Goal: Information Seeking & Learning: Learn about a topic

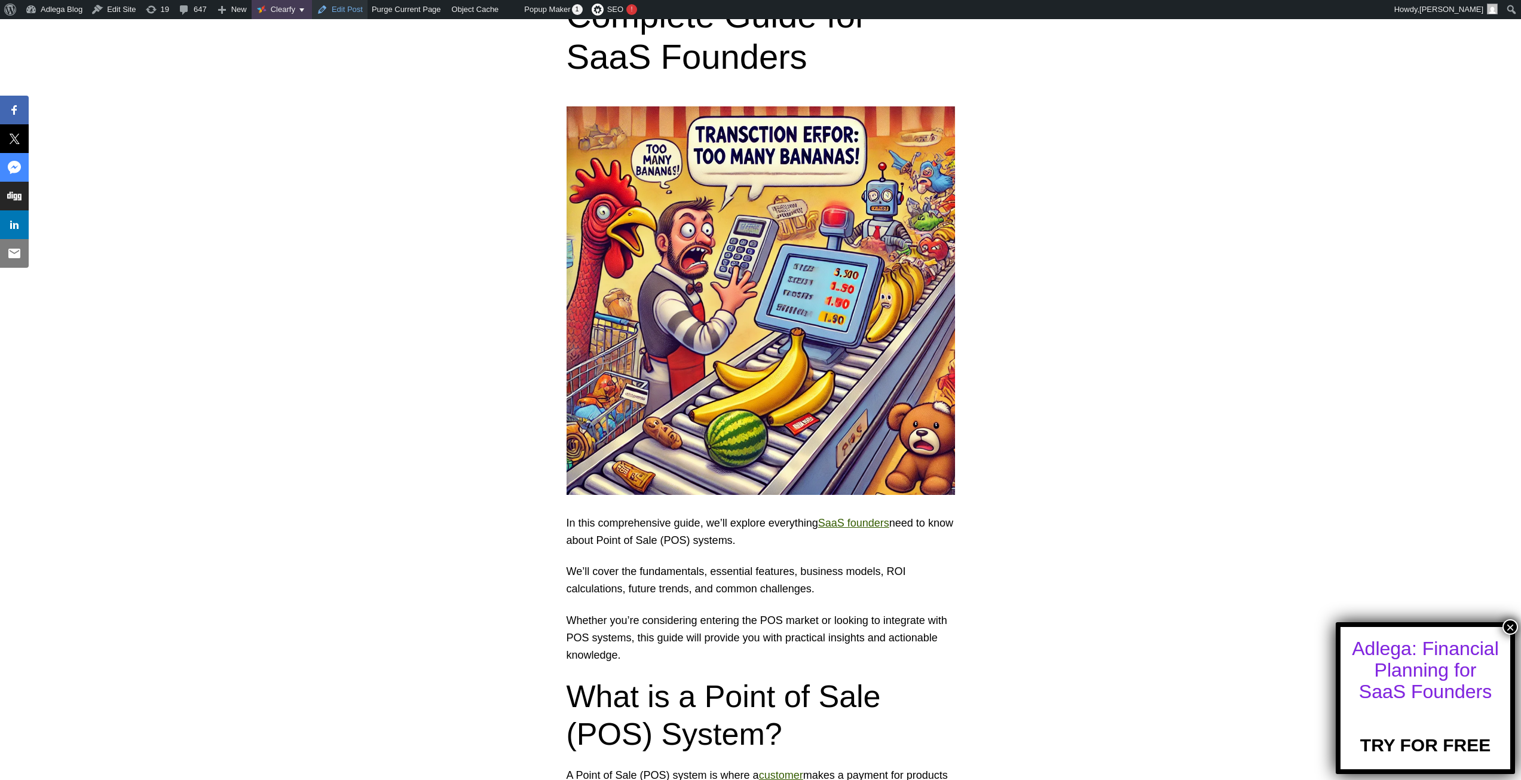
scroll to position [60, 0]
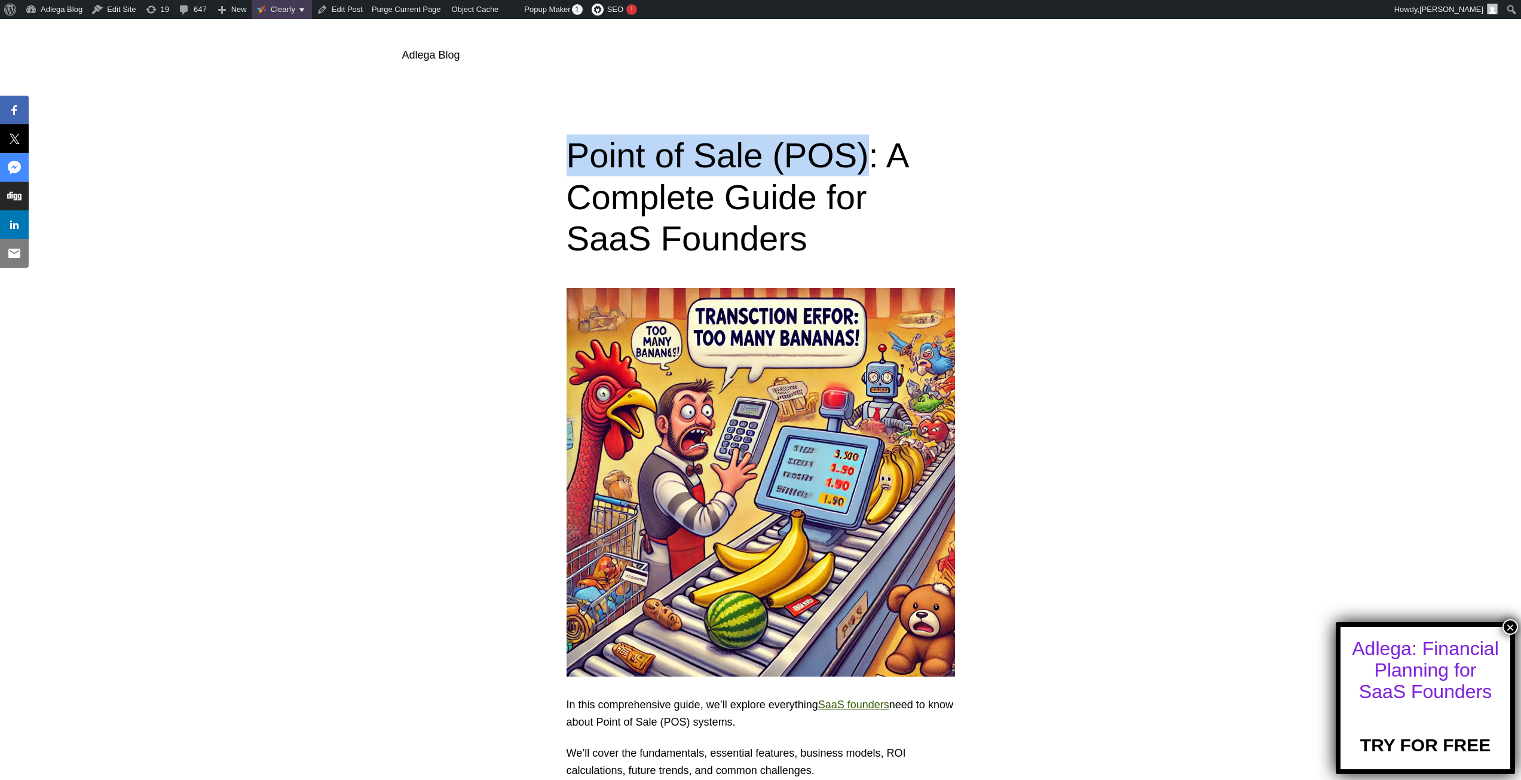
drag, startPoint x: 554, startPoint y: 152, endPoint x: 848, endPoint y: 157, distance: 294.6
click at [848, 157] on div "Point of Sale (POS): A Complete Guide for SaaS Founders" at bounding box center [760, 196] width 1521 height 125
copy h1 "Point of Sale (POS)"
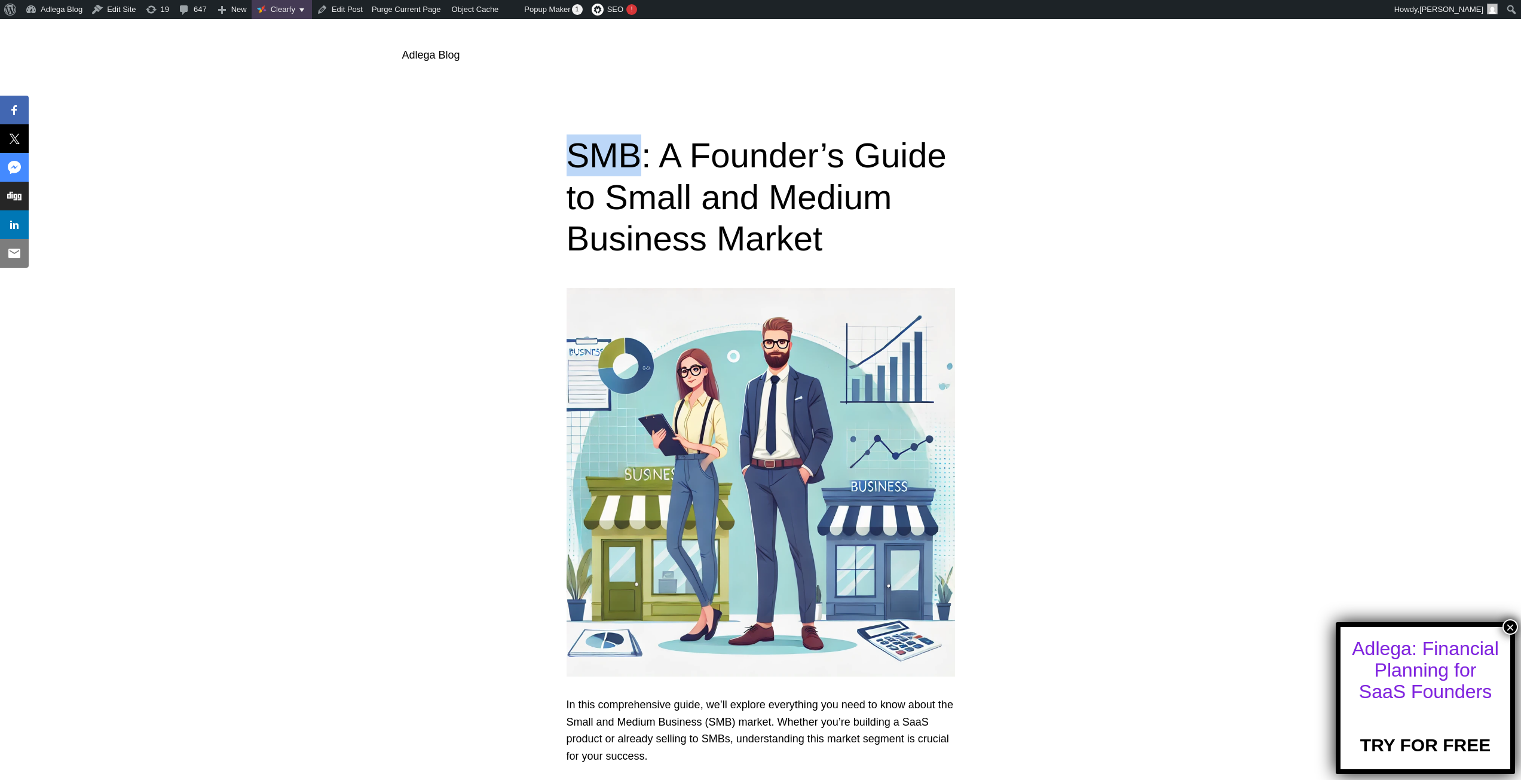
drag, startPoint x: 560, startPoint y: 148, endPoint x: 597, endPoint y: 179, distance: 49.2
click at [632, 149] on div "SMB: A Founder’s Guide to Small and Medium Business Market" at bounding box center [760, 196] width 1521 height 125
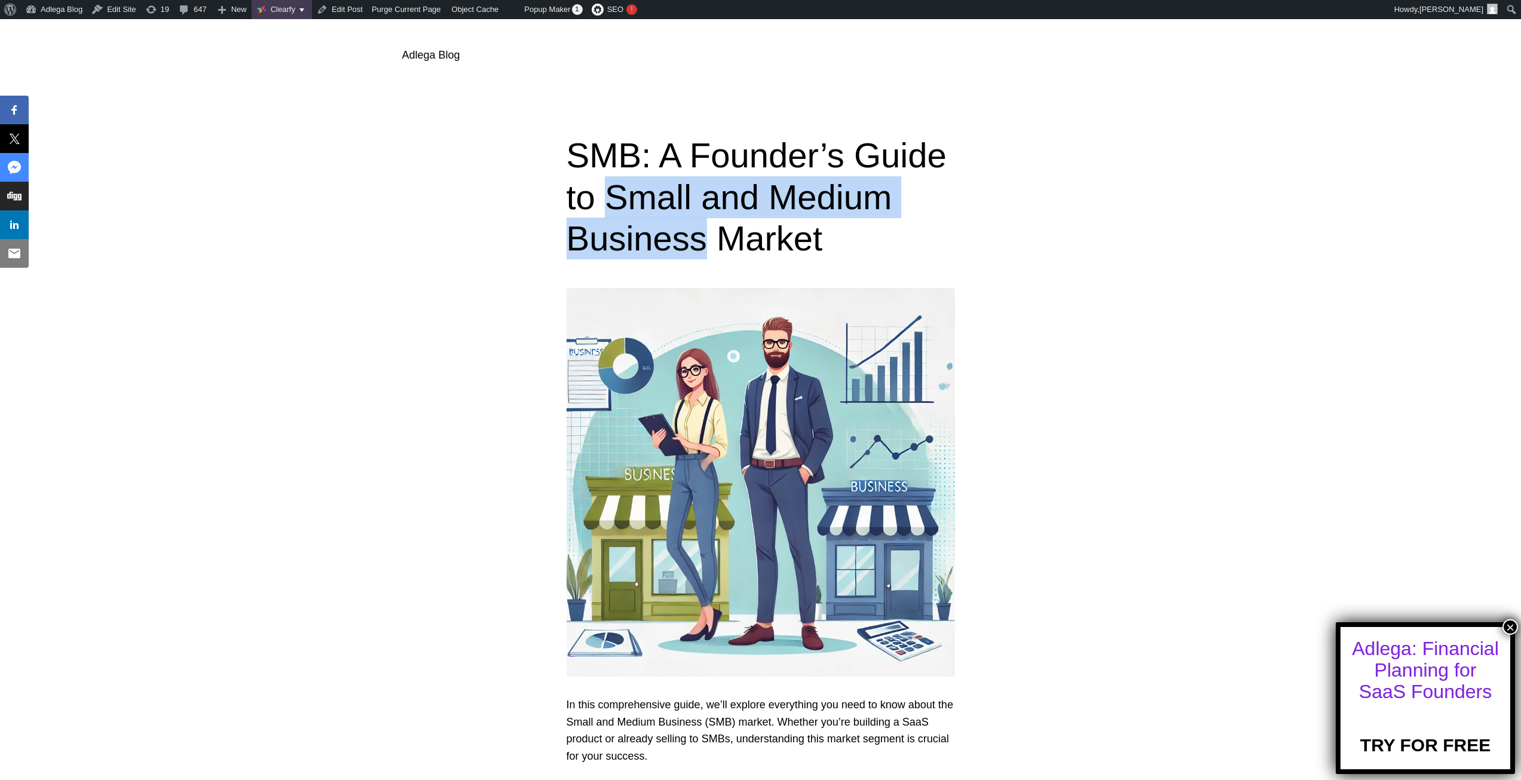
drag, startPoint x: 615, startPoint y: 200, endPoint x: 697, endPoint y: 230, distance: 87.1
click at [697, 230] on h1 "SMB: A Founder’s Guide to Small and Medium Business Market" at bounding box center [760, 196] width 388 height 125
copy h1 "Small and Medium Business"
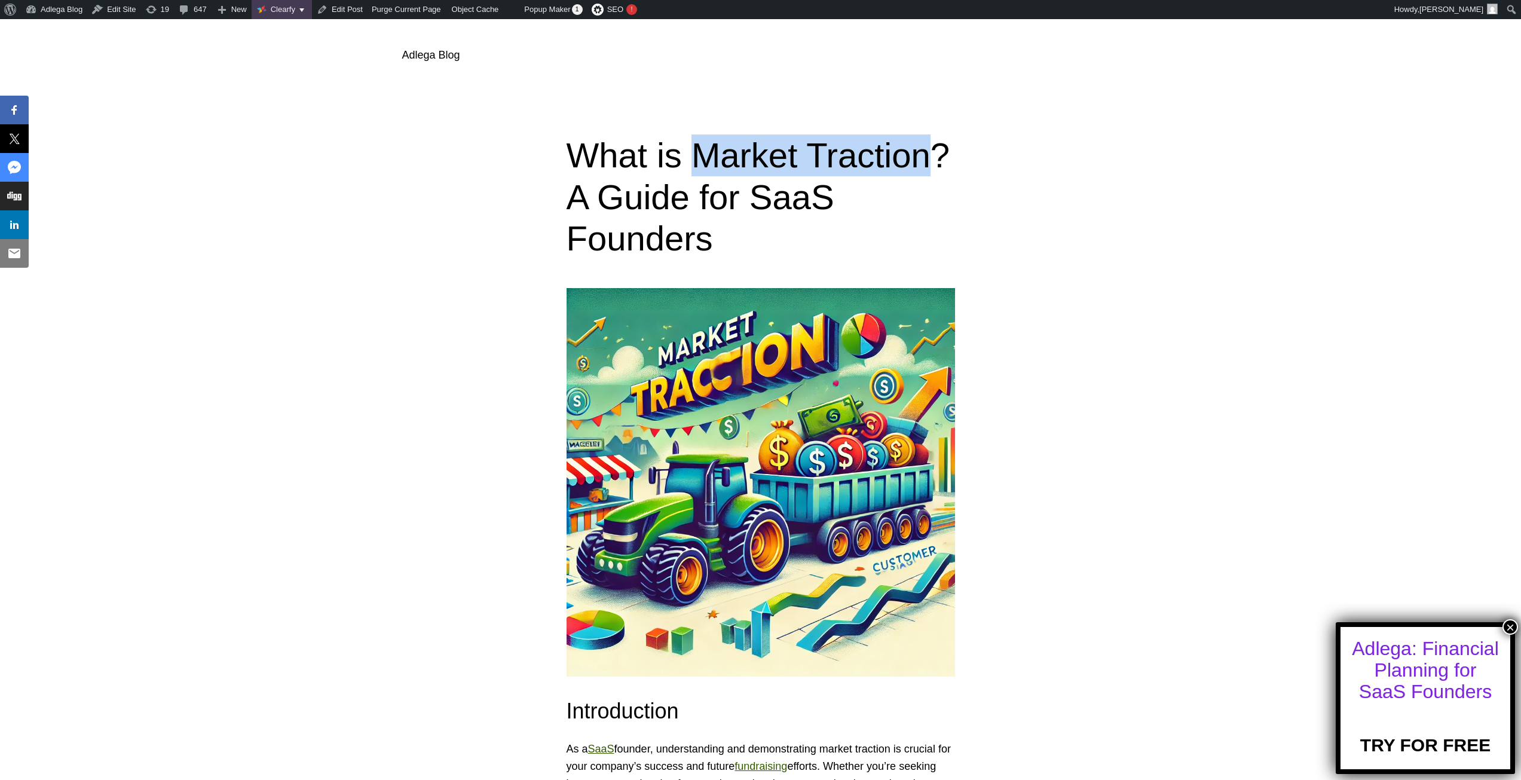
drag, startPoint x: 691, startPoint y: 152, endPoint x: 923, endPoint y: 145, distance: 231.9
click at [923, 145] on h1 "What is Market Traction? A Guide for SaaS Founders" at bounding box center [760, 196] width 388 height 125
copy h1 "Market Traction"
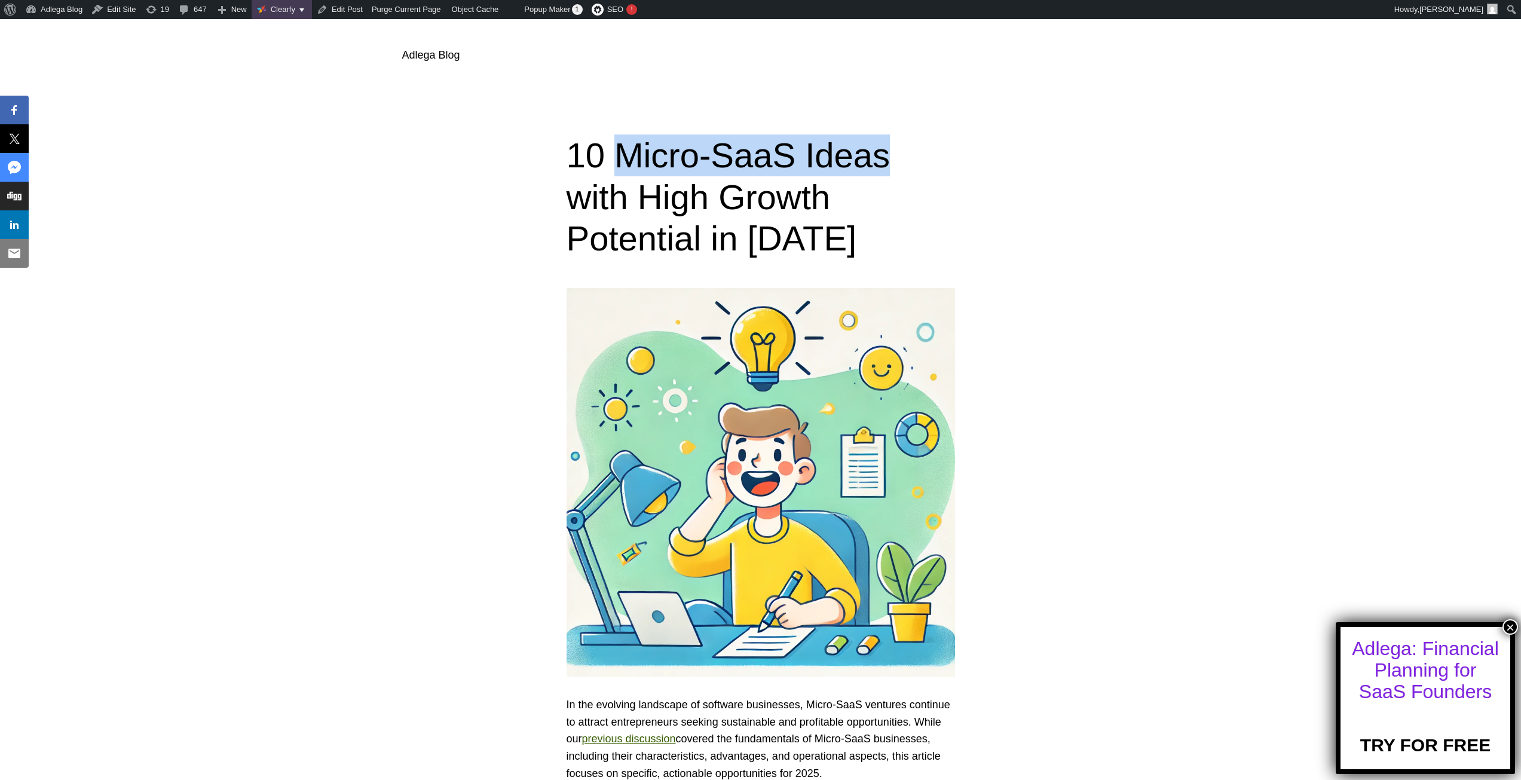
drag, startPoint x: 615, startPoint y: 158, endPoint x: 877, endPoint y: 159, distance: 261.7
click at [877, 159] on h1 "10 Micro-SaaS Ideas with High Growth Potential in 2025" at bounding box center [760, 196] width 388 height 125
copy h1 "Micro-SaaS Ideas"
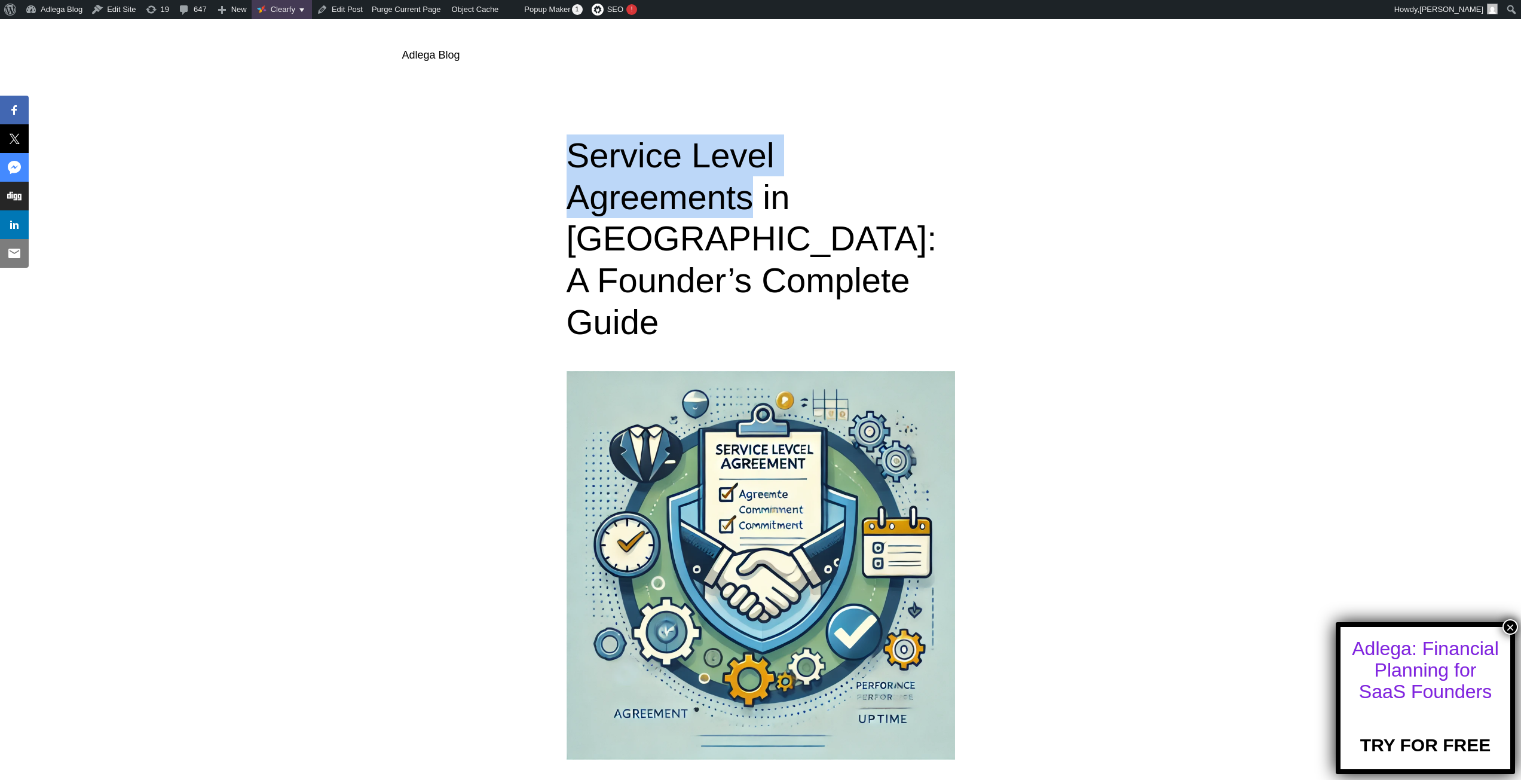
drag, startPoint x: 553, startPoint y: 155, endPoint x: 746, endPoint y: 180, distance: 195.3
click at [746, 180] on div "Service Level Agreements in SaaS: A Founder’s Complete Guide" at bounding box center [760, 238] width 1521 height 208
copy h1 "Service Level Agreements"
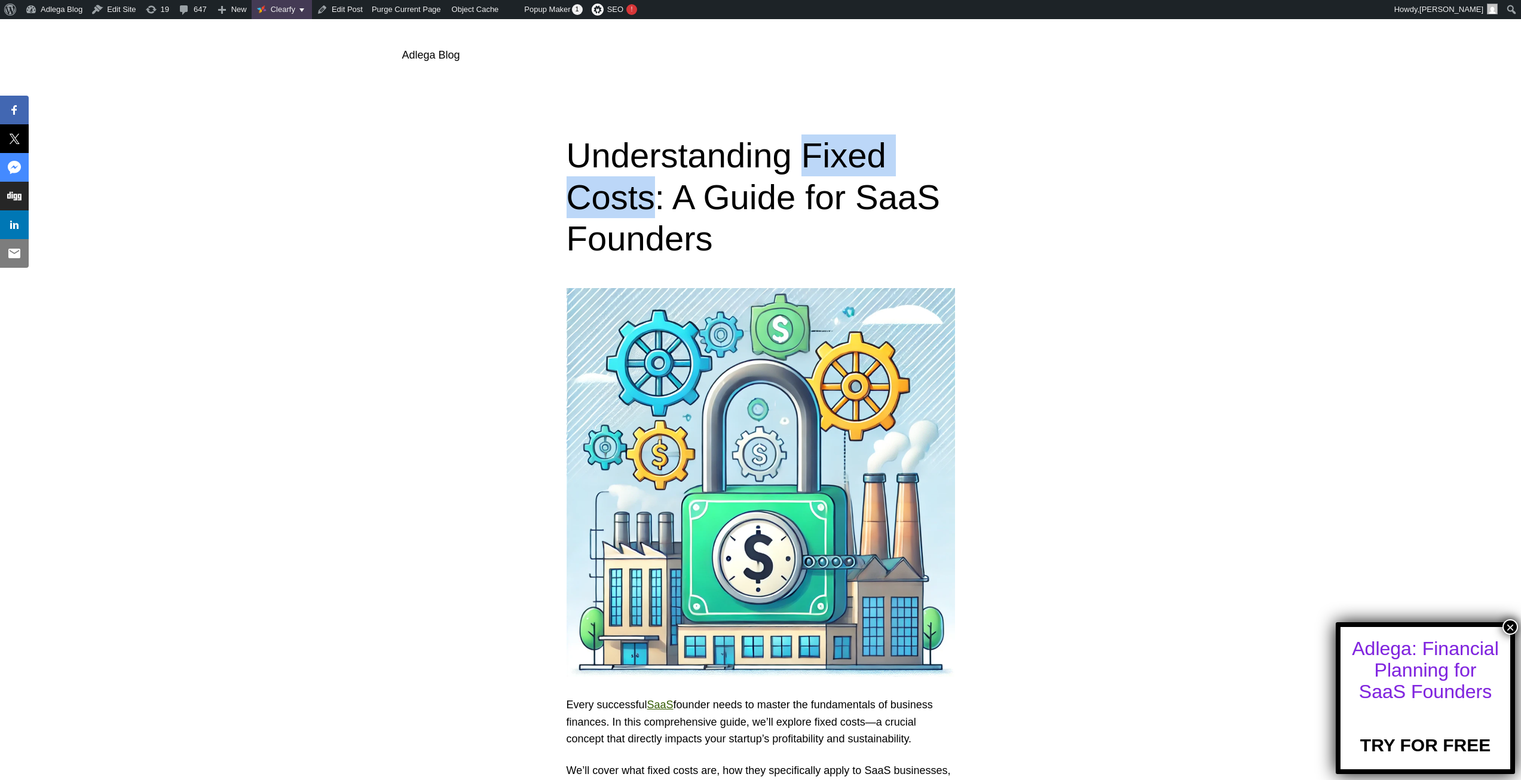
drag, startPoint x: 805, startPoint y: 154, endPoint x: 645, endPoint y: 194, distance: 164.5
click at [645, 194] on h1 "Understanding Fixed Costs: A Guide for SaaS Founders" at bounding box center [760, 196] width 388 height 125
copy h1 "Fixed Costs"
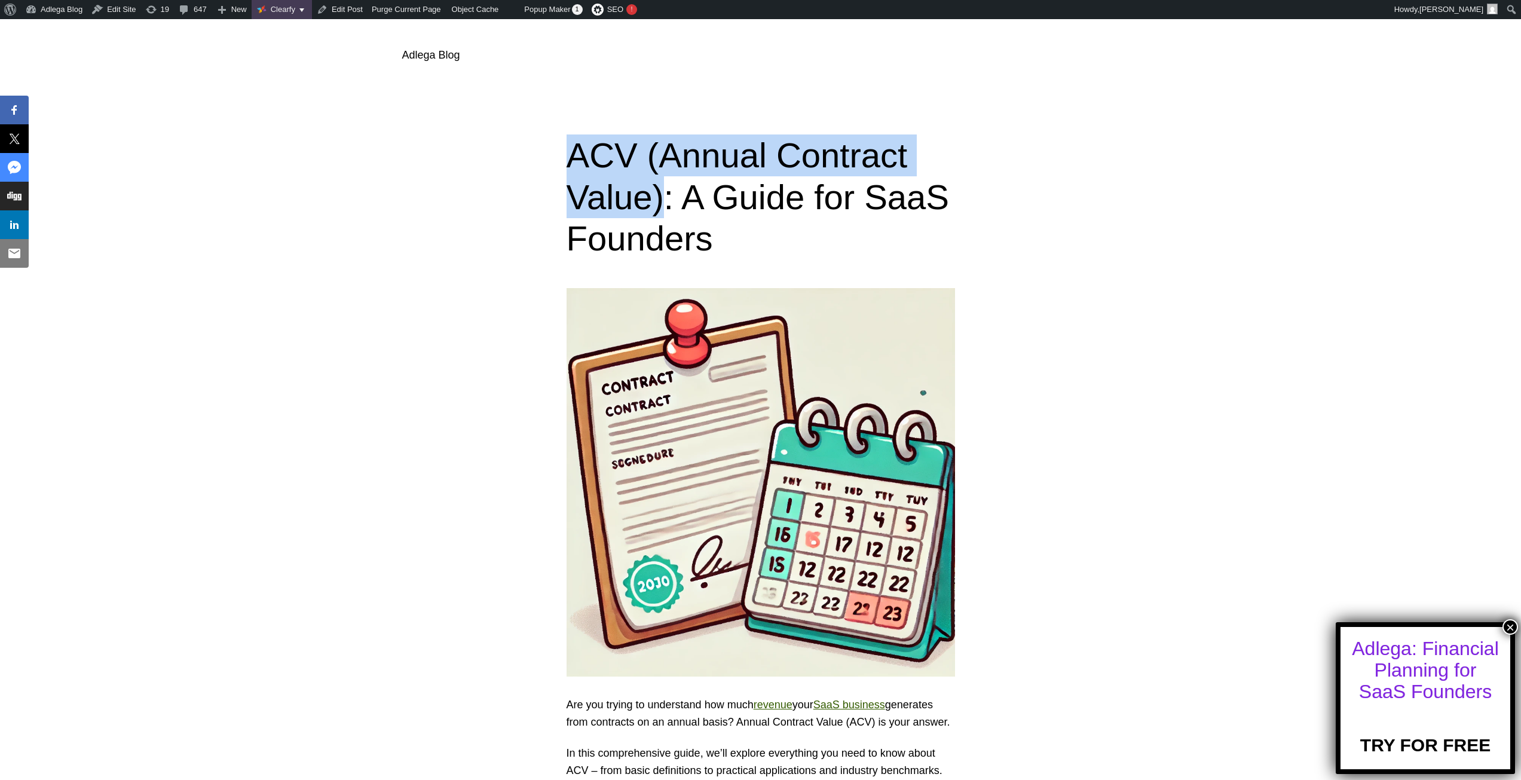
drag, startPoint x: 548, startPoint y: 148, endPoint x: 656, endPoint y: 186, distance: 114.3
click at [656, 186] on div "ACV (Annual Contract Value): A Guide for SaaS Founders" at bounding box center [760, 196] width 1521 height 125
copy h1 "ACV (Annual Contract Value)"
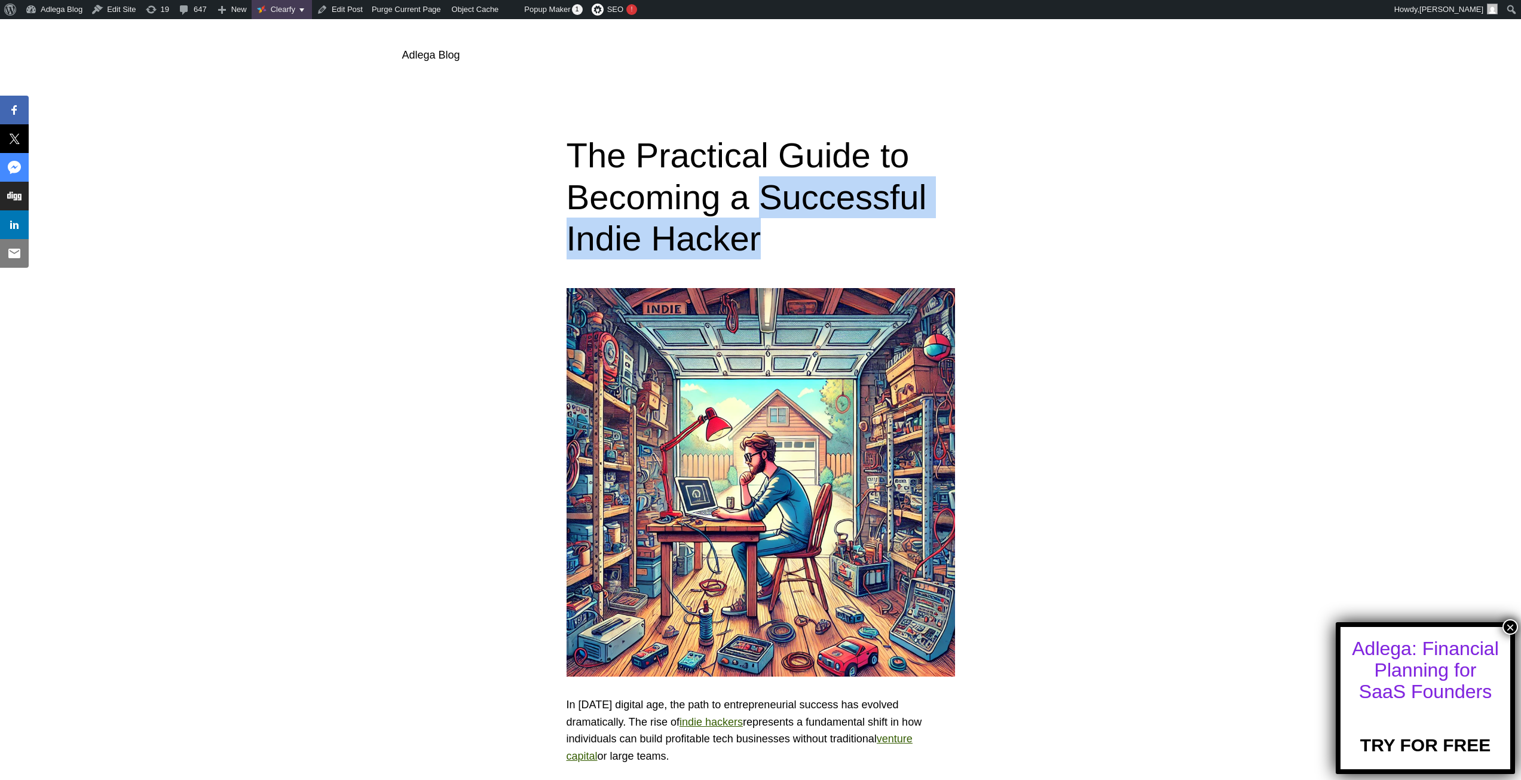
drag, startPoint x: 758, startPoint y: 197, endPoint x: 762, endPoint y: 243, distance: 46.1
click at [762, 243] on h1 "The Practical Guide to Becoming a Successful Indie Hacker" at bounding box center [760, 196] width 388 height 125
copy h1 "Successful Indie Hacker"
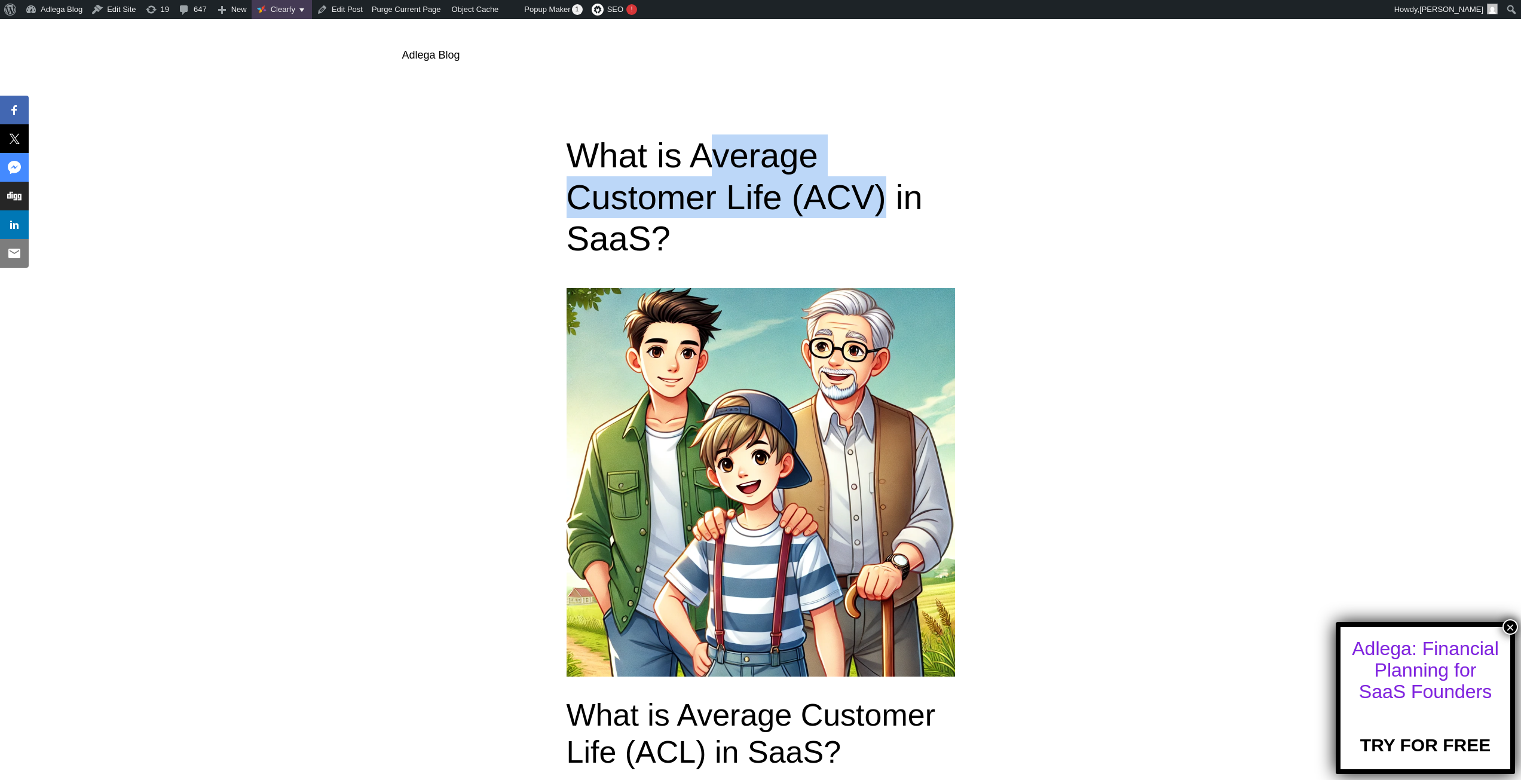
drag, startPoint x: 702, startPoint y: 152, endPoint x: 872, endPoint y: 191, distance: 174.7
click at [872, 191] on h1 "What is Average Customer Life (ACV) in SaaS?" at bounding box center [760, 196] width 388 height 125
copy h1 "verage Customer Life (ACV)"
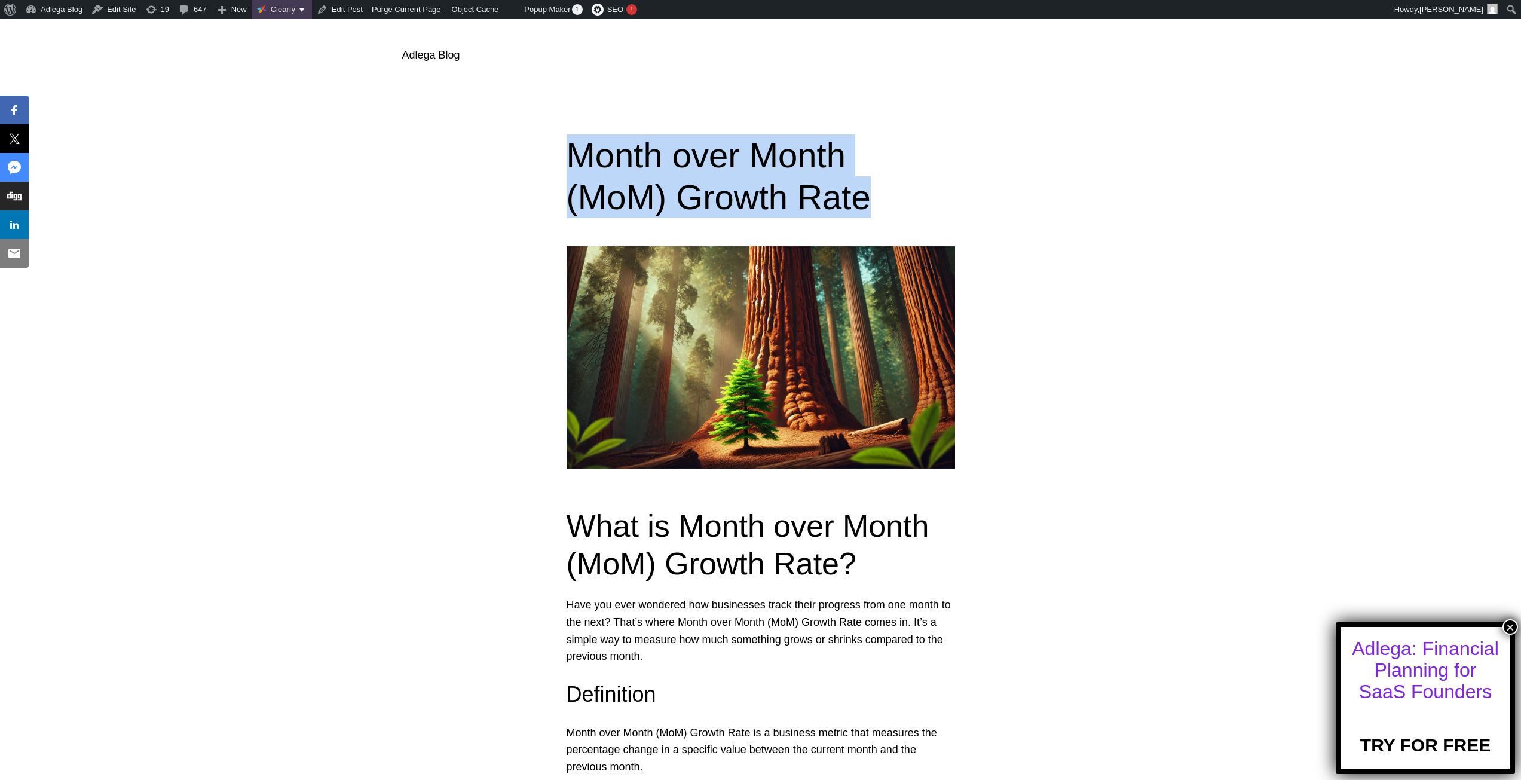
drag, startPoint x: 556, startPoint y: 154, endPoint x: 878, endPoint y: 195, distance: 324.8
click at [878, 195] on div "Month over Month (MoM) Growth Rate" at bounding box center [760, 175] width 1521 height 83
copy h1 "Month over Month (MoM) Growth Rate"
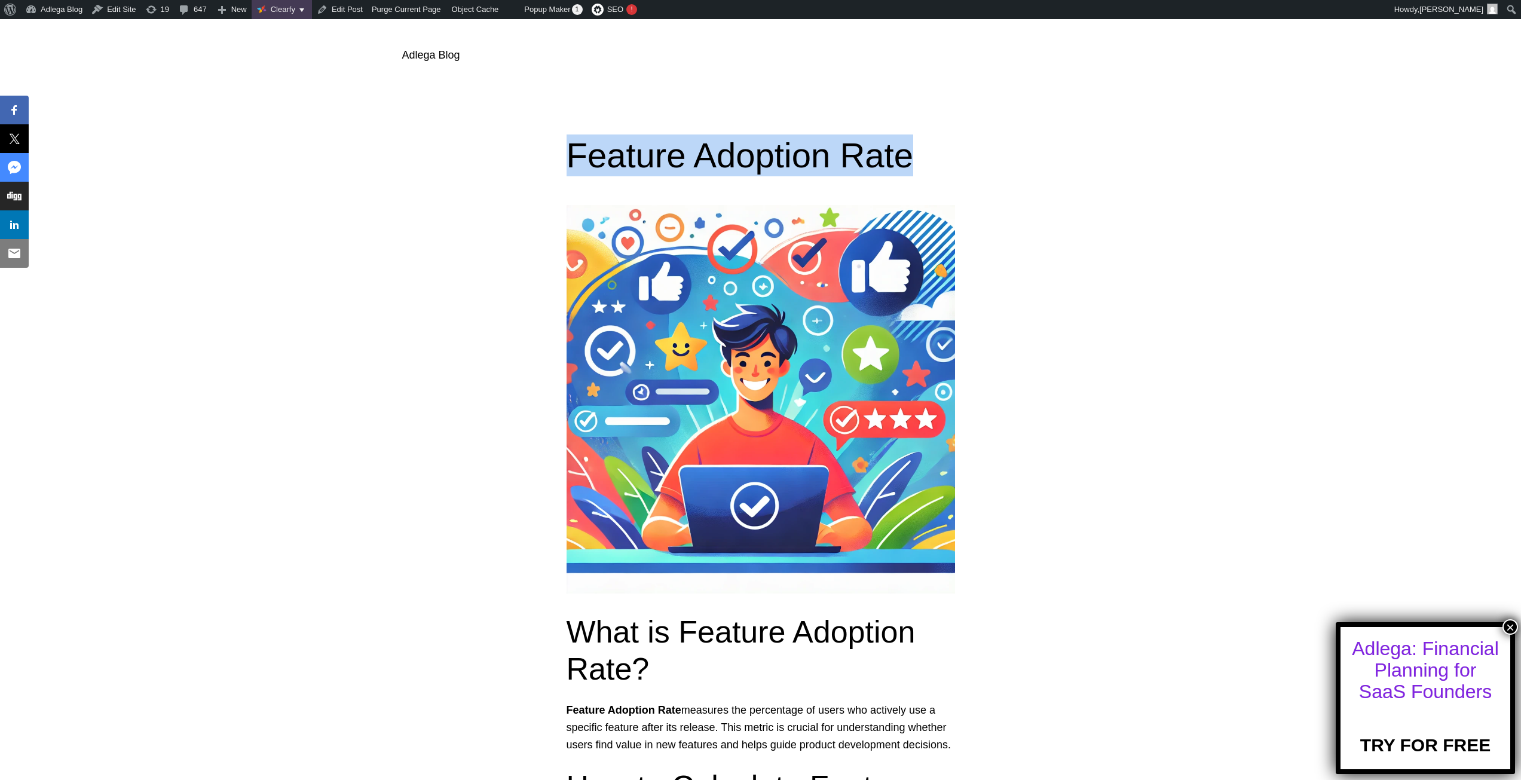
drag, startPoint x: 554, startPoint y: 158, endPoint x: 933, endPoint y: 147, distance: 379.0
click at [932, 147] on div "Feature Adoption Rate" at bounding box center [760, 155] width 1521 height 42
copy h1 "Feature Adoption Rate"
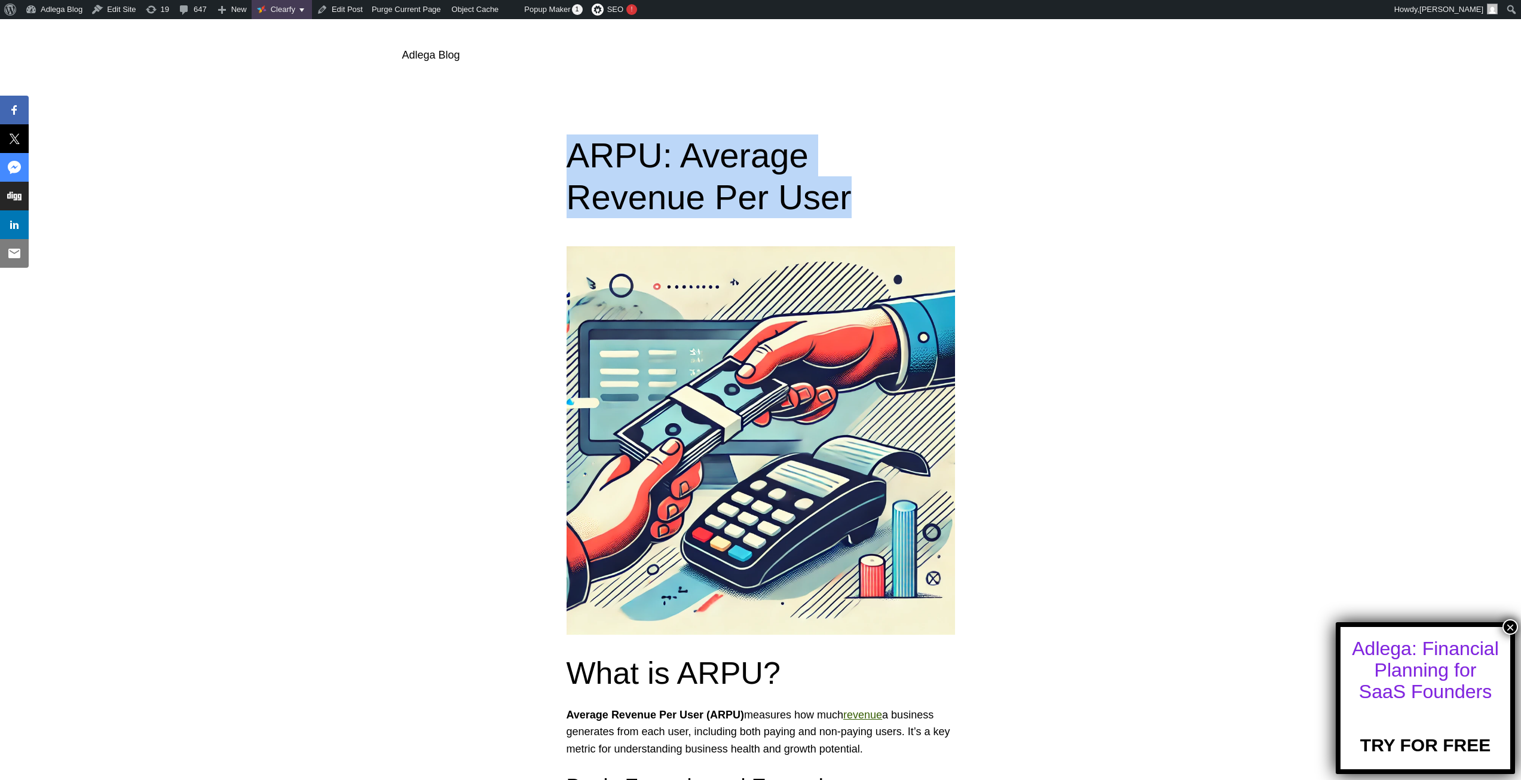
drag, startPoint x: 567, startPoint y: 157, endPoint x: 689, endPoint y: 200, distance: 129.3
click at [689, 200] on div "ARPU: Average Revenue Per User" at bounding box center [760, 175] width 1521 height 83
copy h1 "ARPU: Average Revenue Per User"
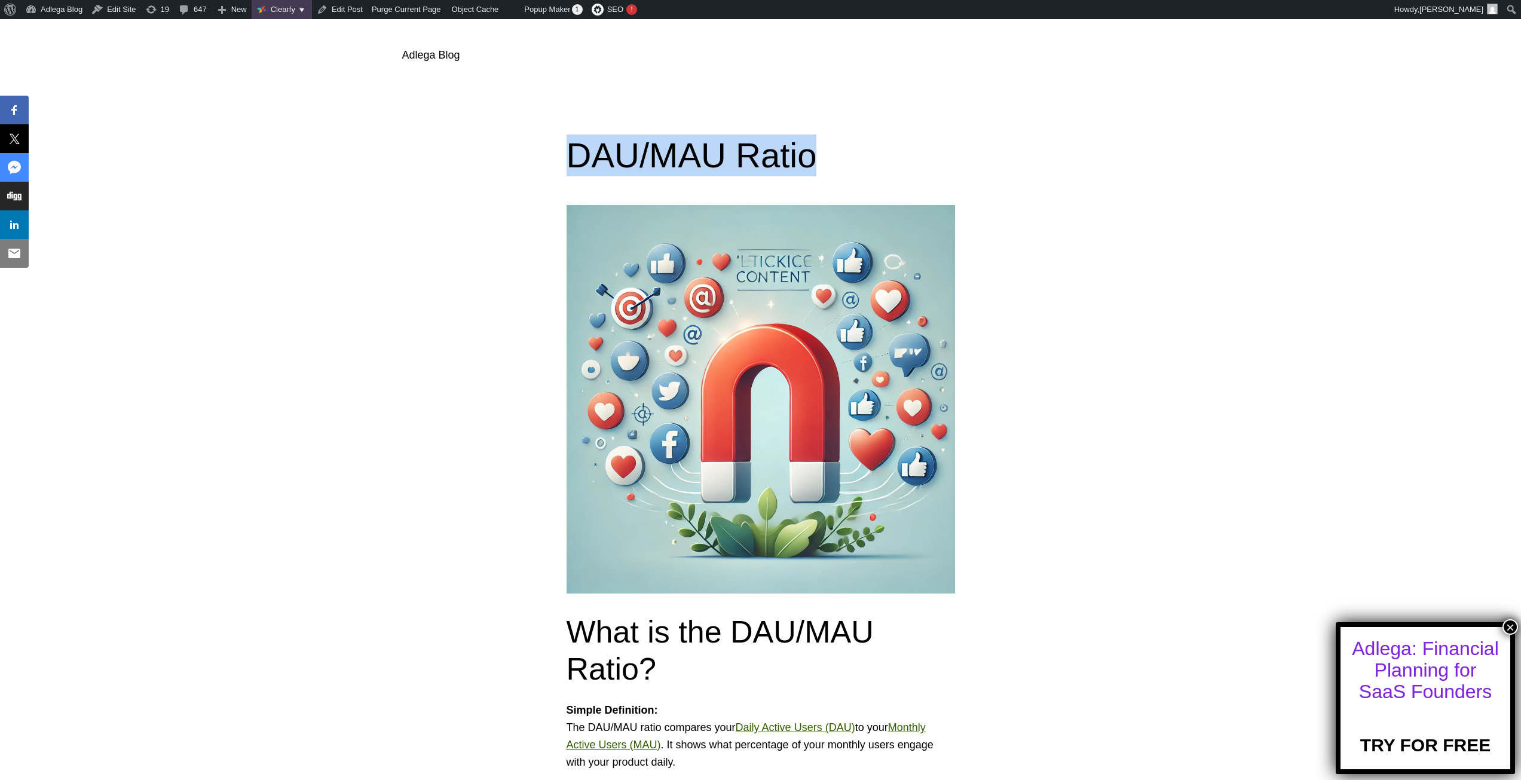
drag, startPoint x: 569, startPoint y: 163, endPoint x: 890, endPoint y: 165, distance: 320.3
click at [889, 161] on h1 "DAU/MAU Ratio" at bounding box center [760, 155] width 388 height 42
copy h1 "DAU/MAU Ratio"
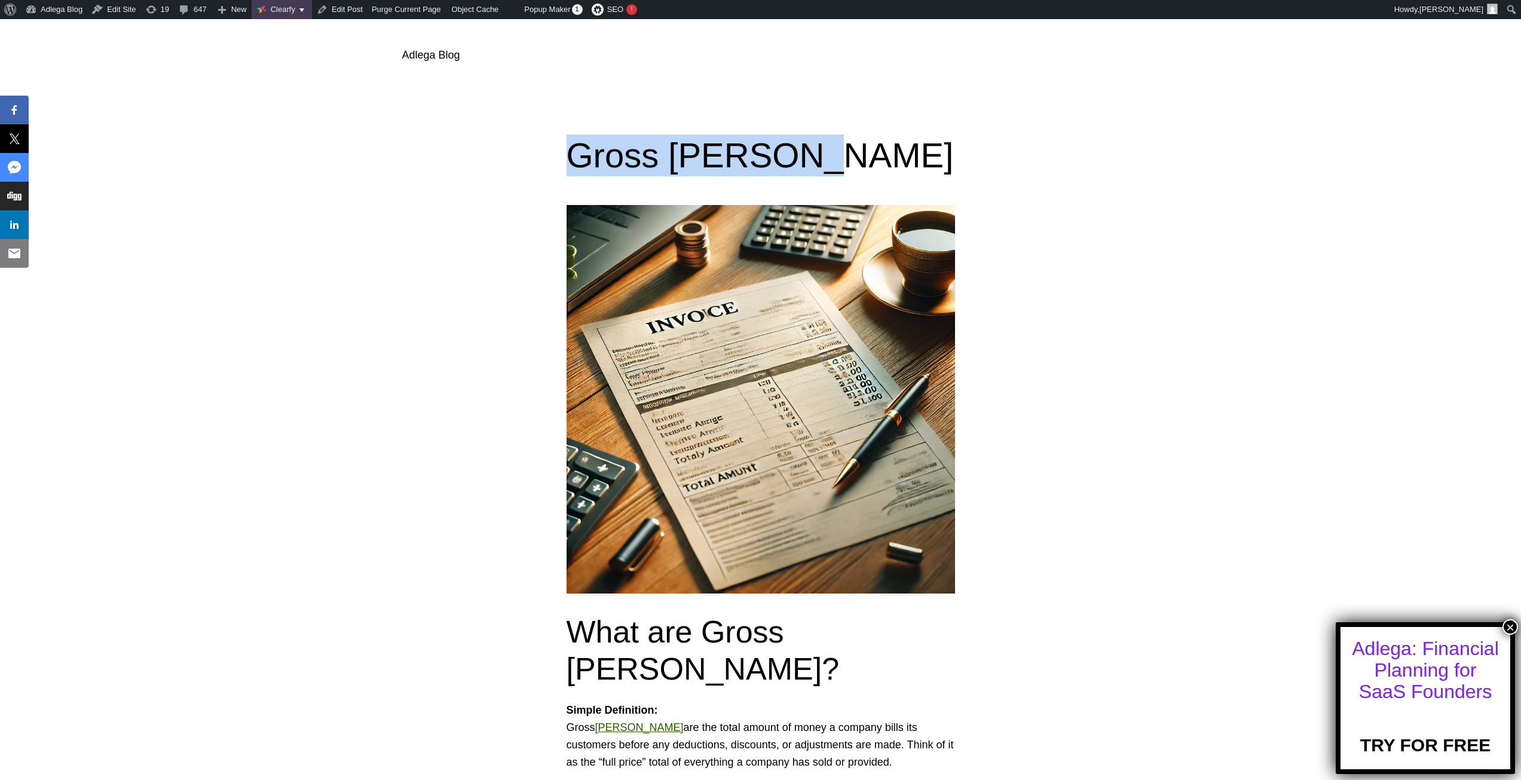
drag, startPoint x: 770, startPoint y: 163, endPoint x: 553, endPoint y: 154, distance: 216.5
click at [553, 154] on div "Gross Billings" at bounding box center [760, 155] width 1521 height 42
copy h1 "Gross Billings"
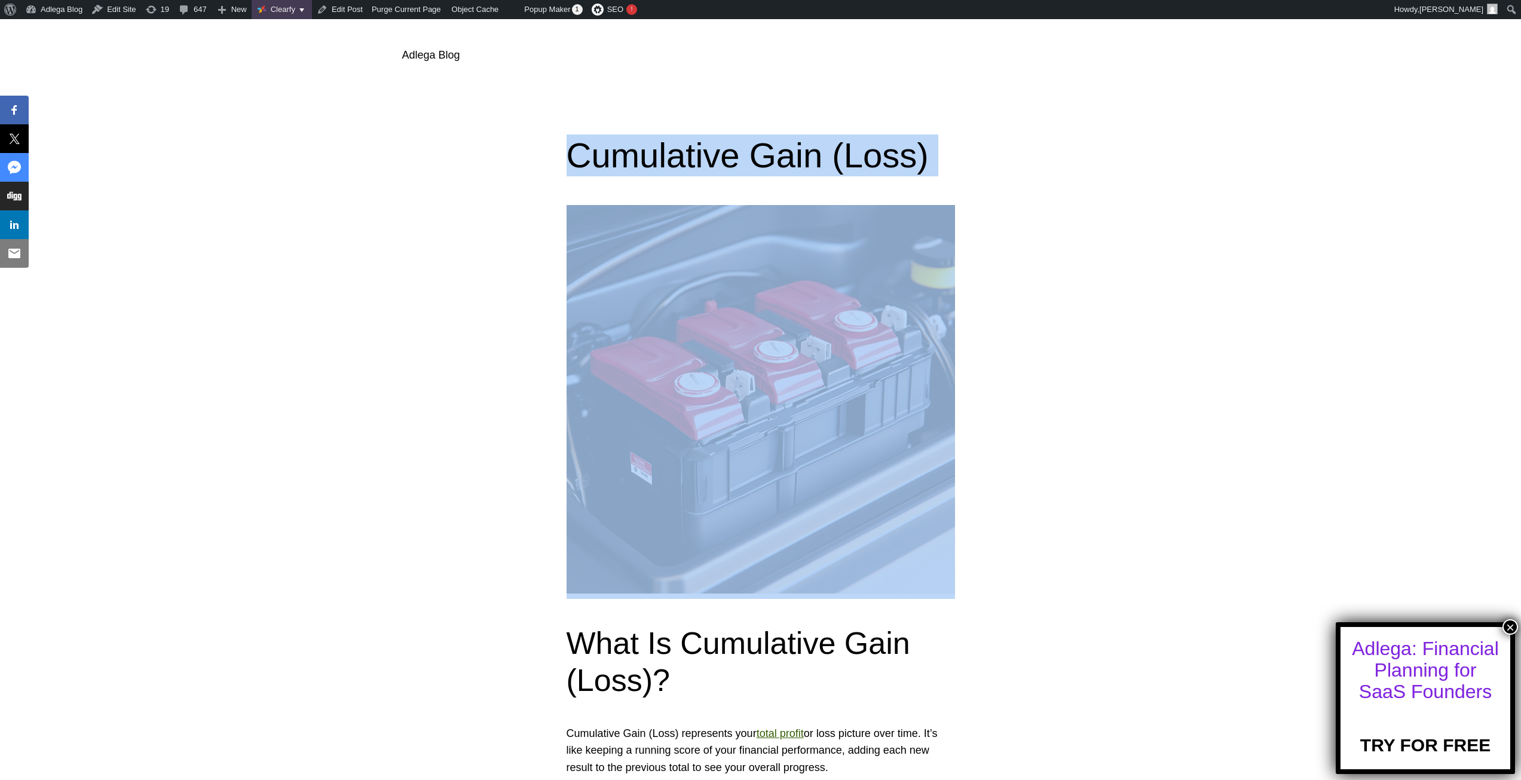
drag, startPoint x: 680, startPoint y: 151, endPoint x: 528, endPoint y: 160, distance: 152.1
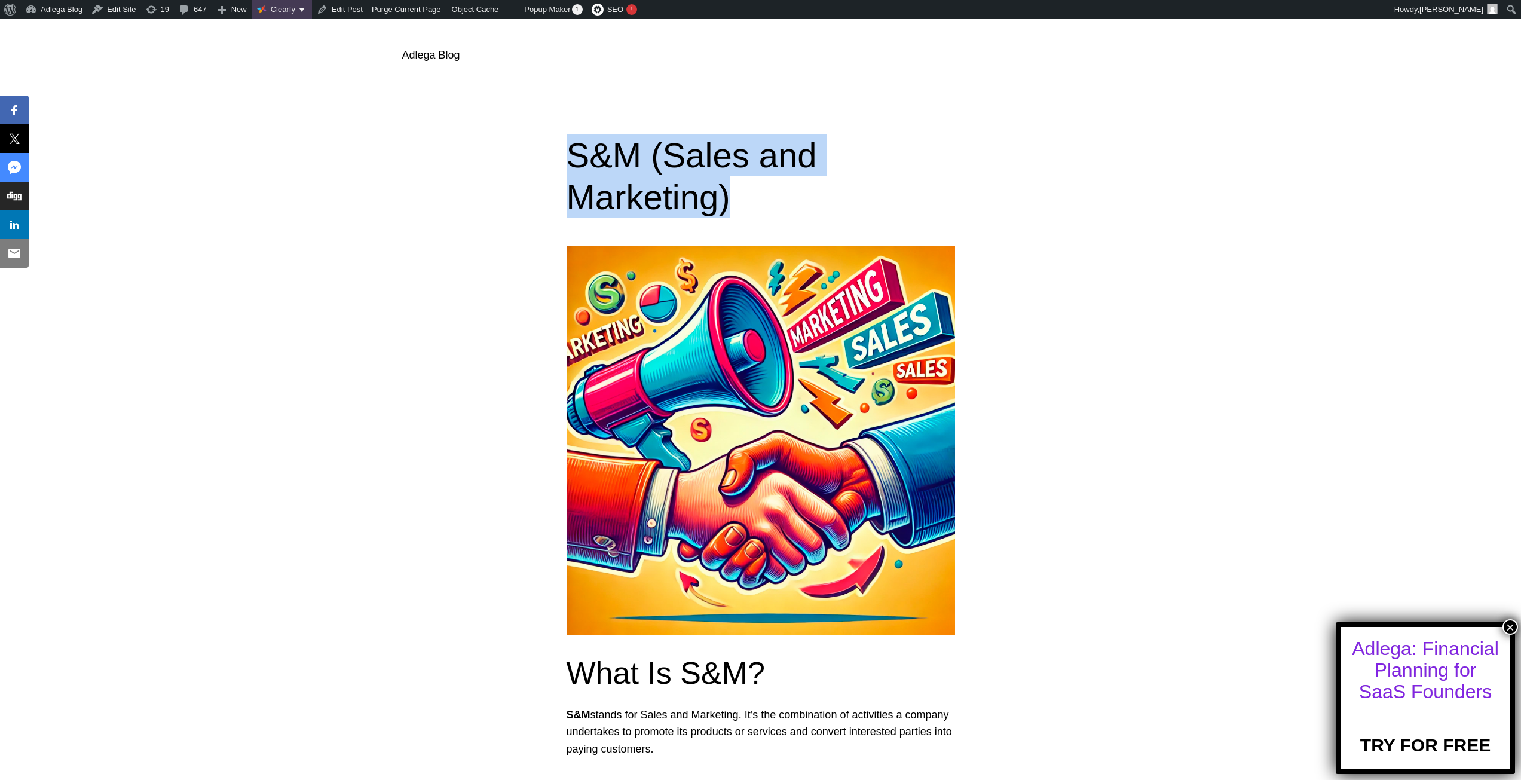
drag, startPoint x: 559, startPoint y: 133, endPoint x: 808, endPoint y: 183, distance: 253.6
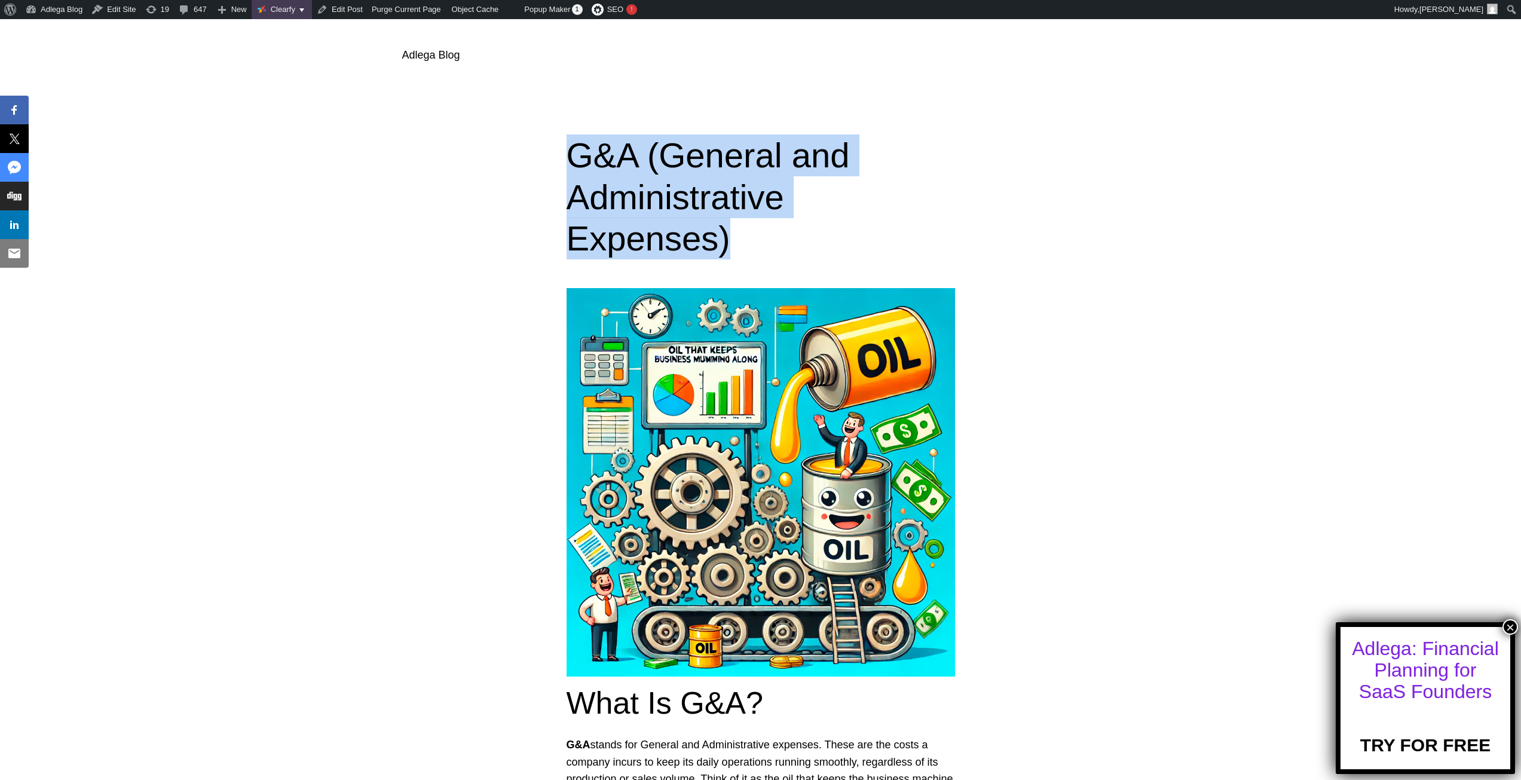
drag, startPoint x: 954, startPoint y: 203, endPoint x: 486, endPoint y: 146, distance: 471.2
click at [484, 145] on div "G&A (General and Administrative Expenses)" at bounding box center [760, 196] width 1521 height 125
copy h1 "G&A (General and Administrative Expenses)"
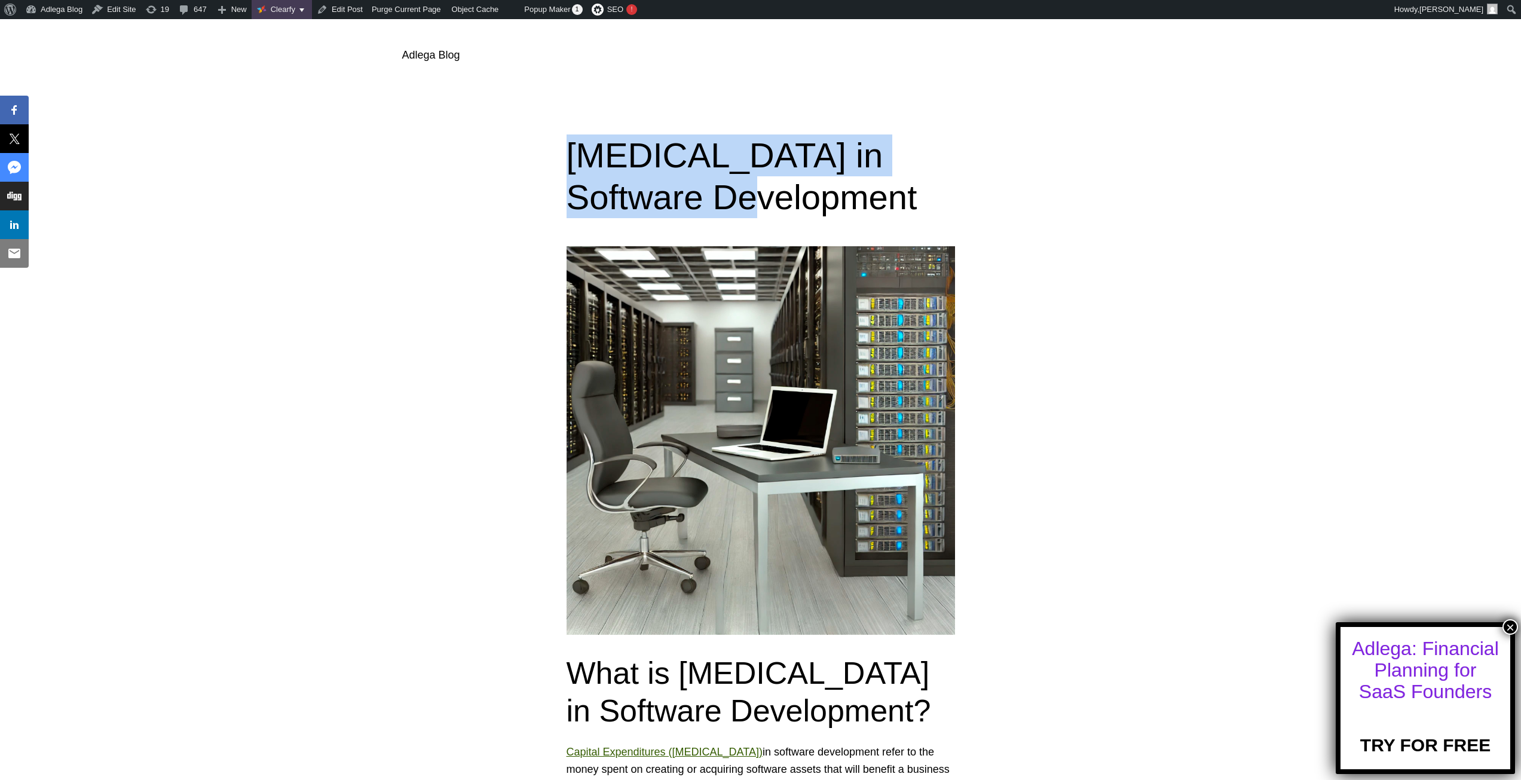
drag, startPoint x: 541, startPoint y: 149, endPoint x: 805, endPoint y: 198, distance: 269.2
click at [805, 198] on div "CAPEX in Software Development" at bounding box center [760, 175] width 1521 height 83
copy h1 "CAPEX in Software Development"
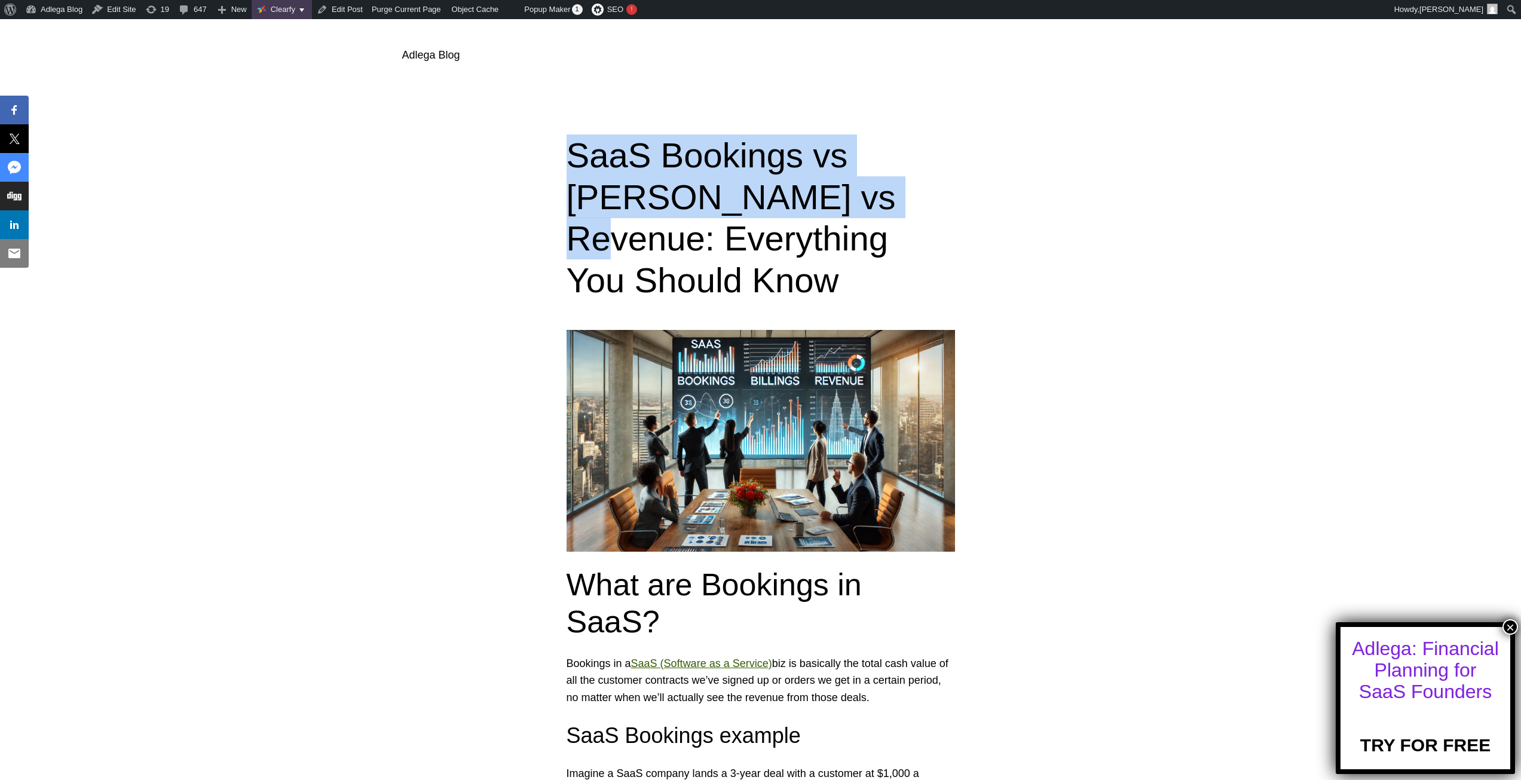
drag, startPoint x: 548, startPoint y: 146, endPoint x: 729, endPoint y: 191, distance: 185.8
click at [729, 191] on div "SaaS Bookings vs Billings vs Revenue: Everything You Should Know" at bounding box center [760, 217] width 1521 height 166
copy h1 "SaaS Bookings vs Billings vs Revenue"
